Goal: Transaction & Acquisition: Book appointment/travel/reservation

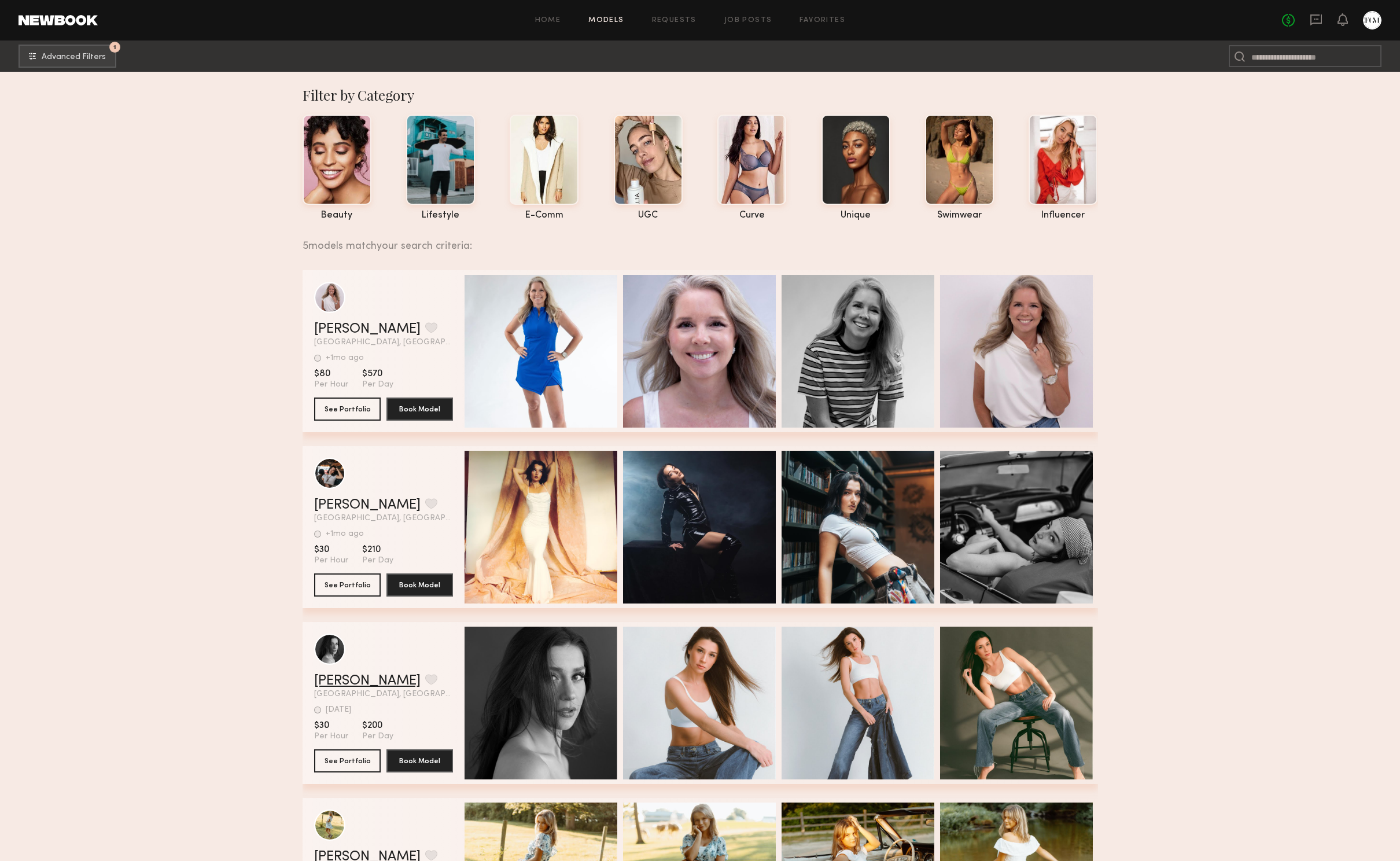
click at [355, 679] on link "[PERSON_NAME]" at bounding box center [366, 681] width 106 height 14
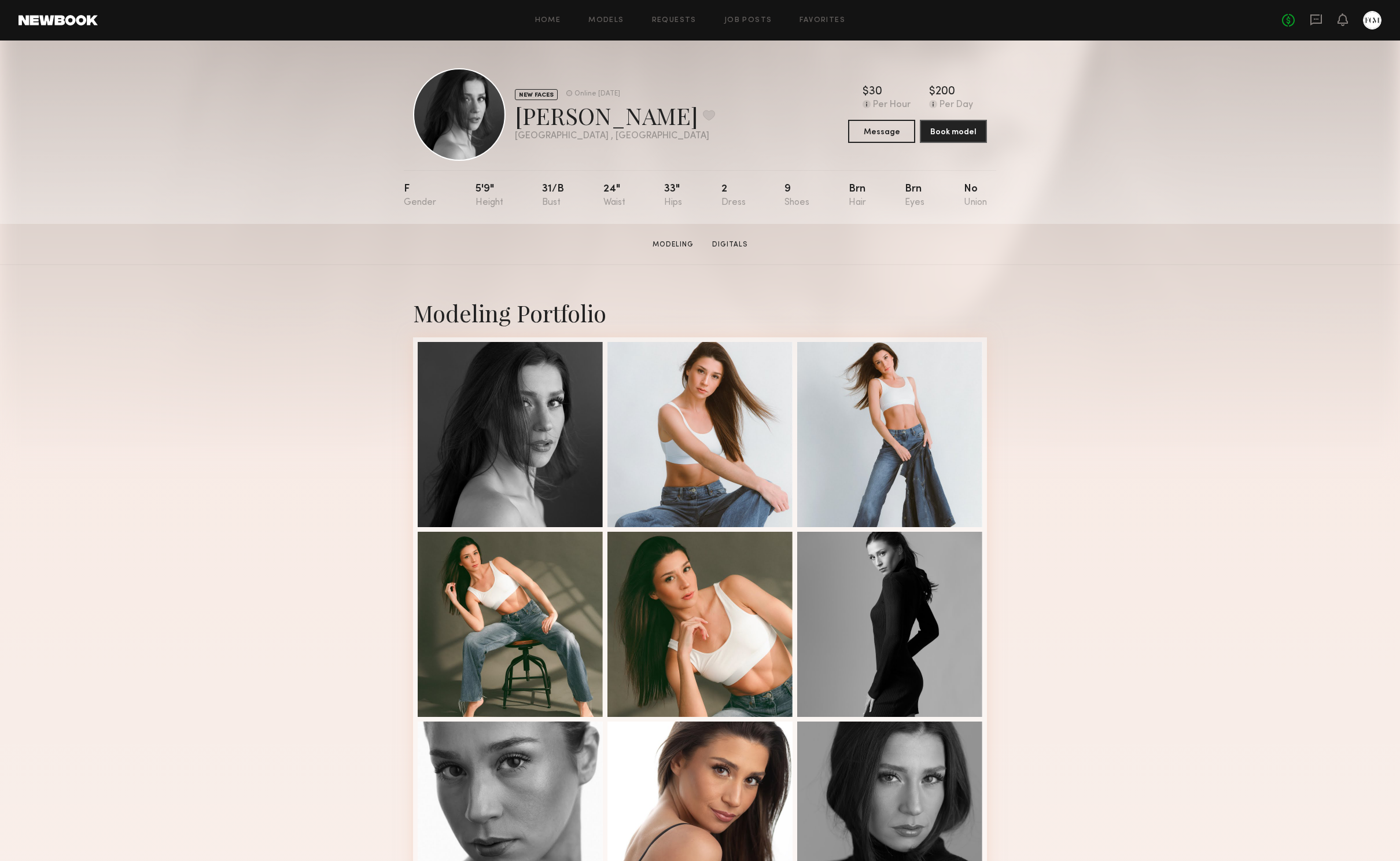
click at [80, 17] on link at bounding box center [58, 20] width 79 height 10
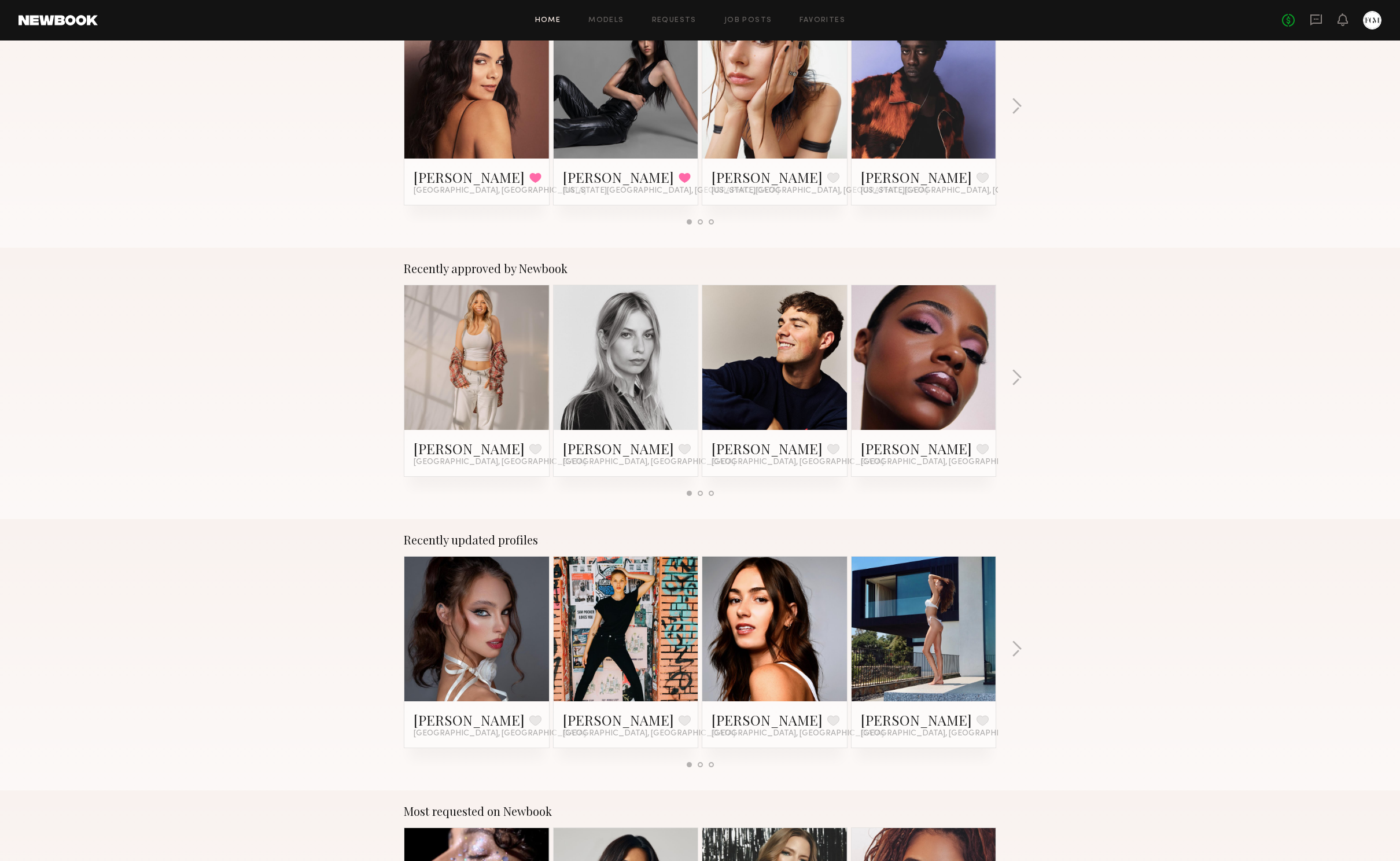
scroll to position [629, 0]
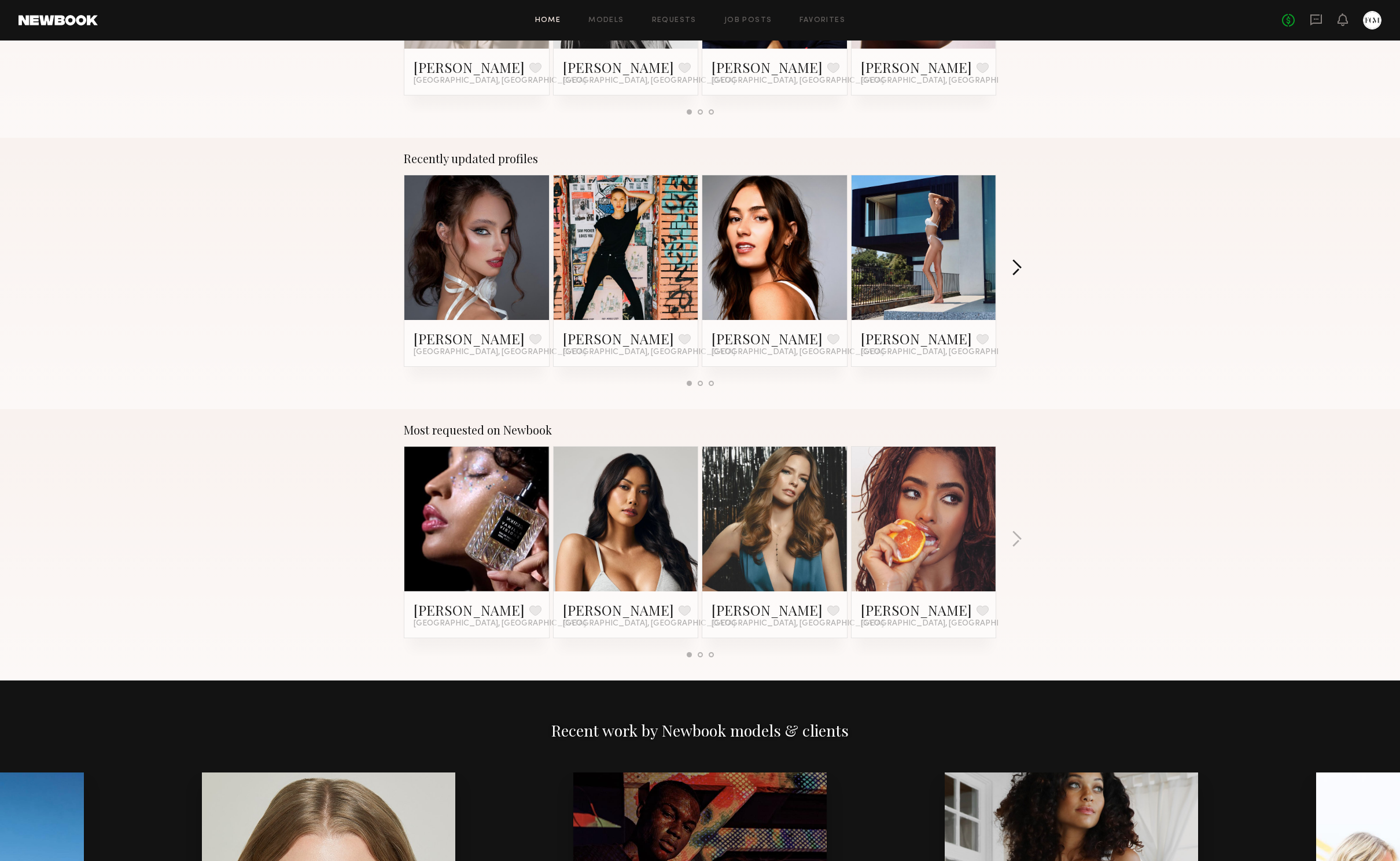
click at [1013, 267] on button "button" at bounding box center [1016, 269] width 11 height 20
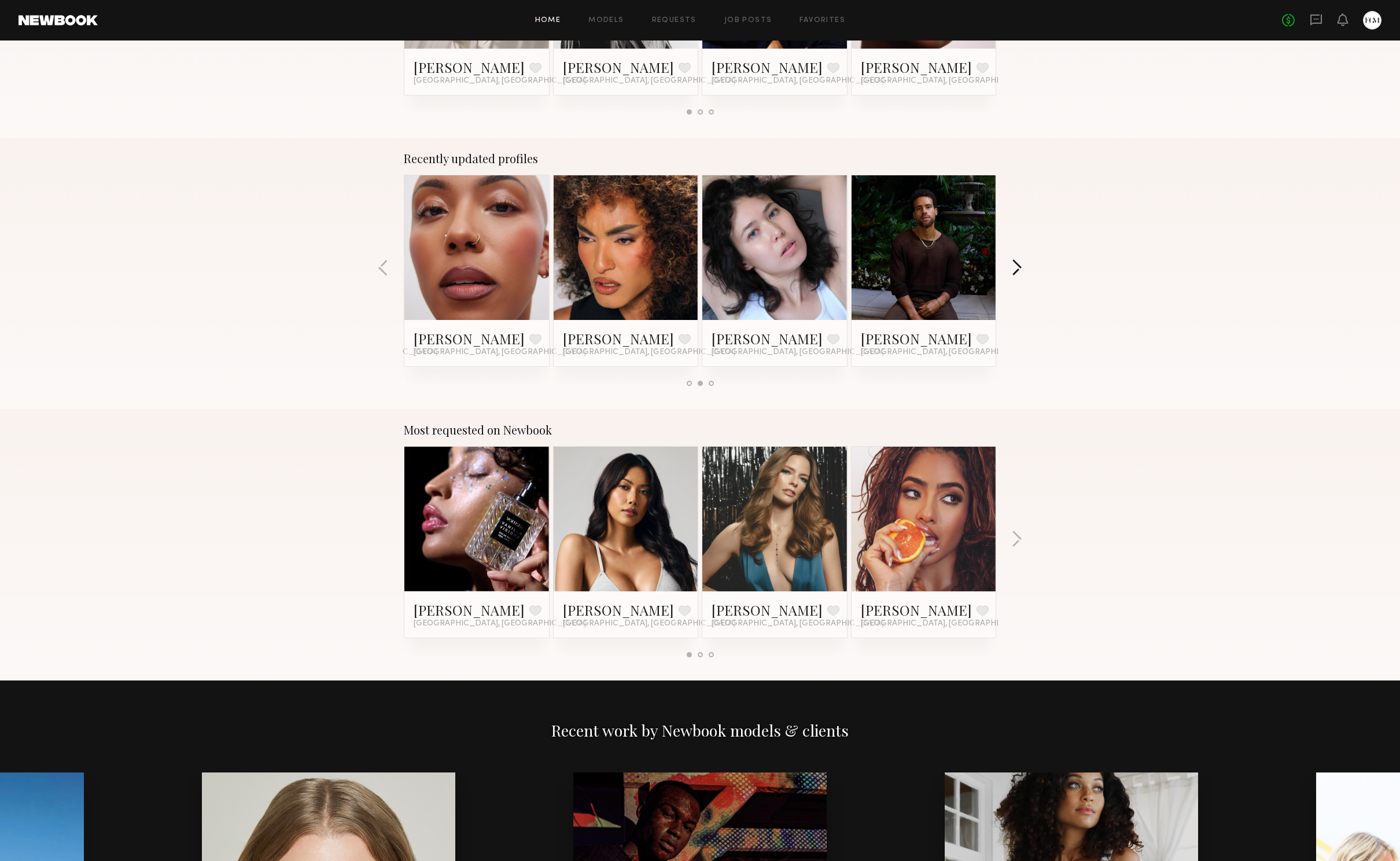
click at [1013, 267] on button "button" at bounding box center [1016, 269] width 11 height 20
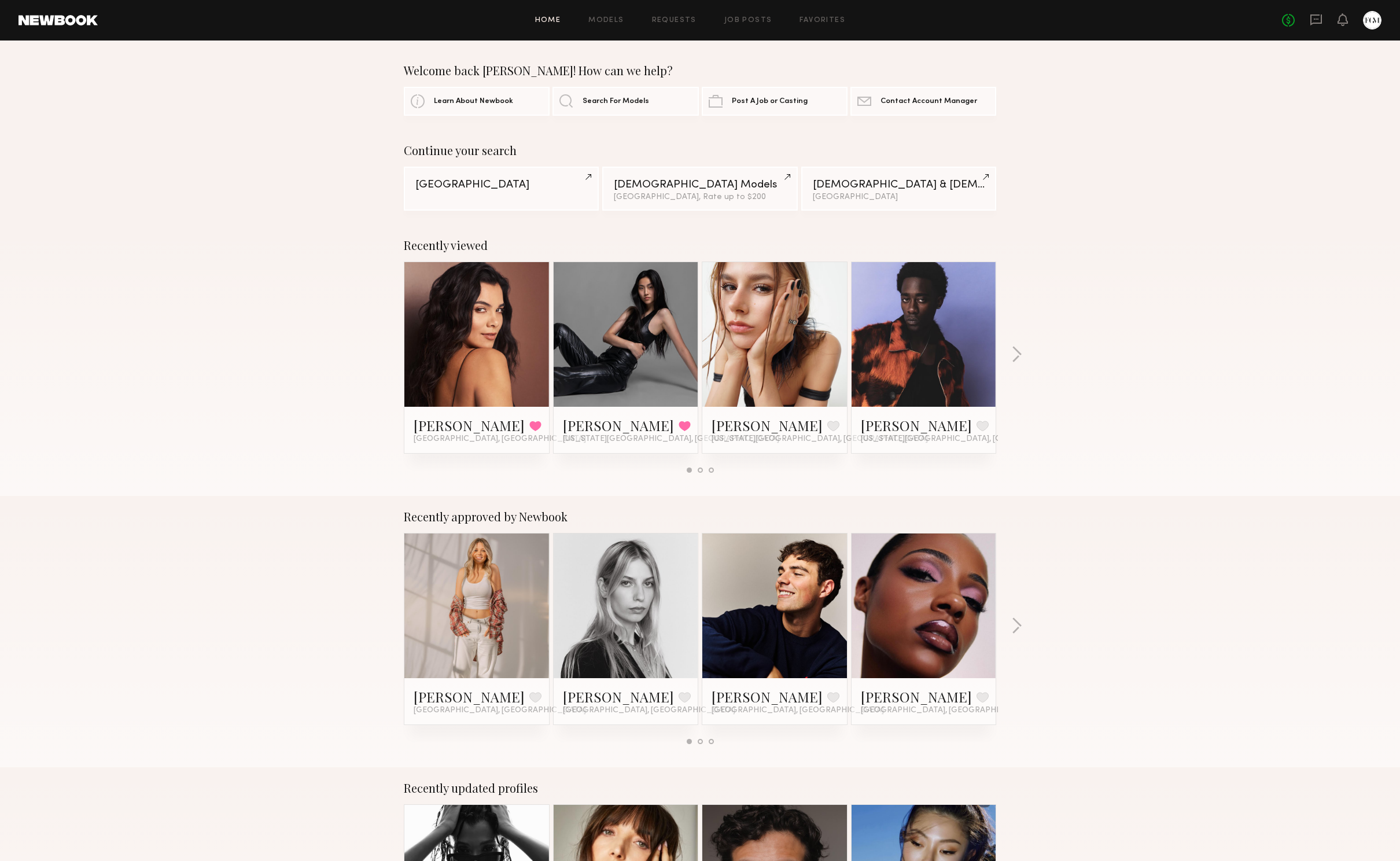
scroll to position [0, 0]
click at [674, 193] on div "[GEOGRAPHIC_DATA], Rate up to $200" at bounding box center [700, 197] width 172 height 8
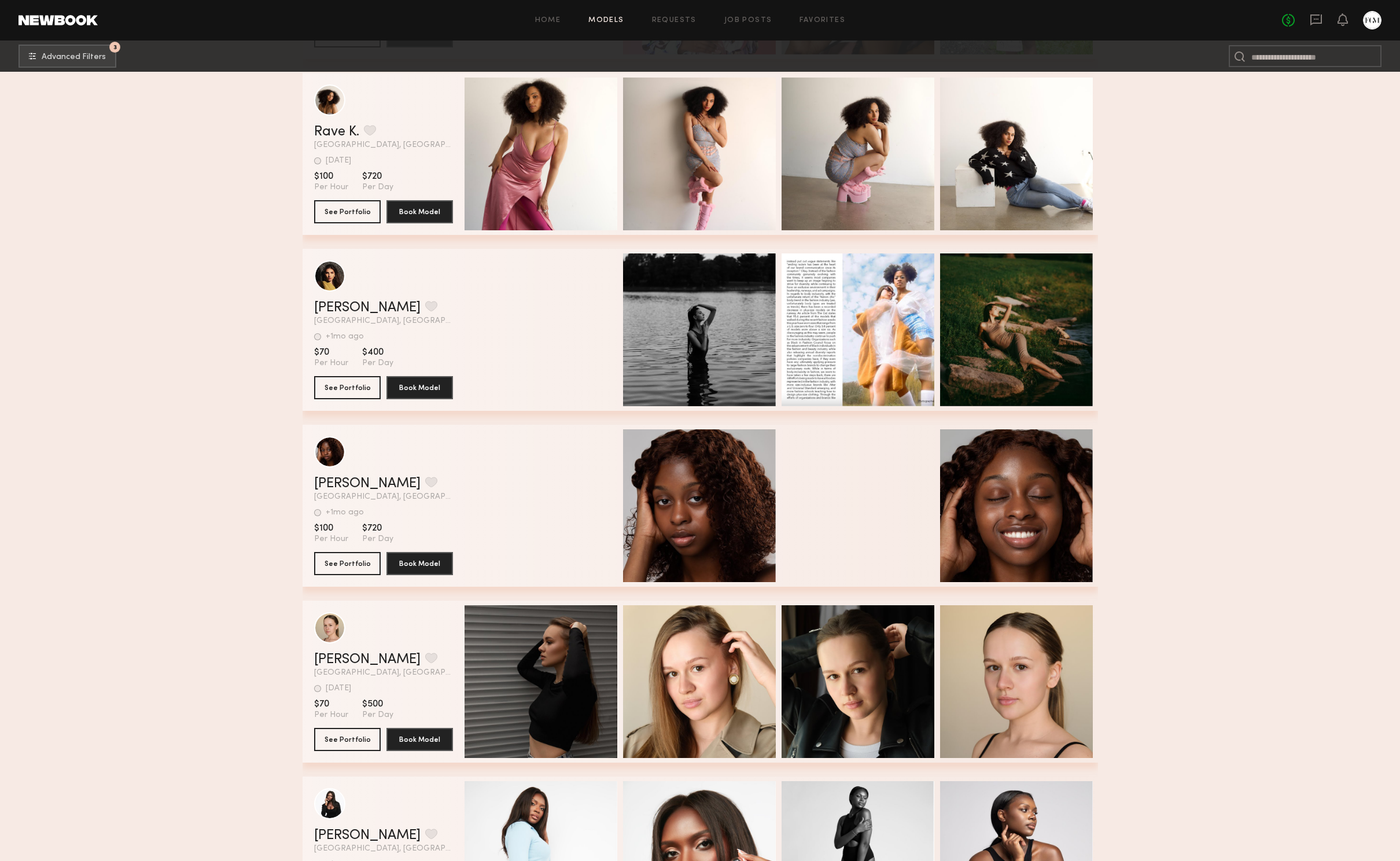
scroll to position [5023, 0]
